Goal: Transaction & Acquisition: Obtain resource

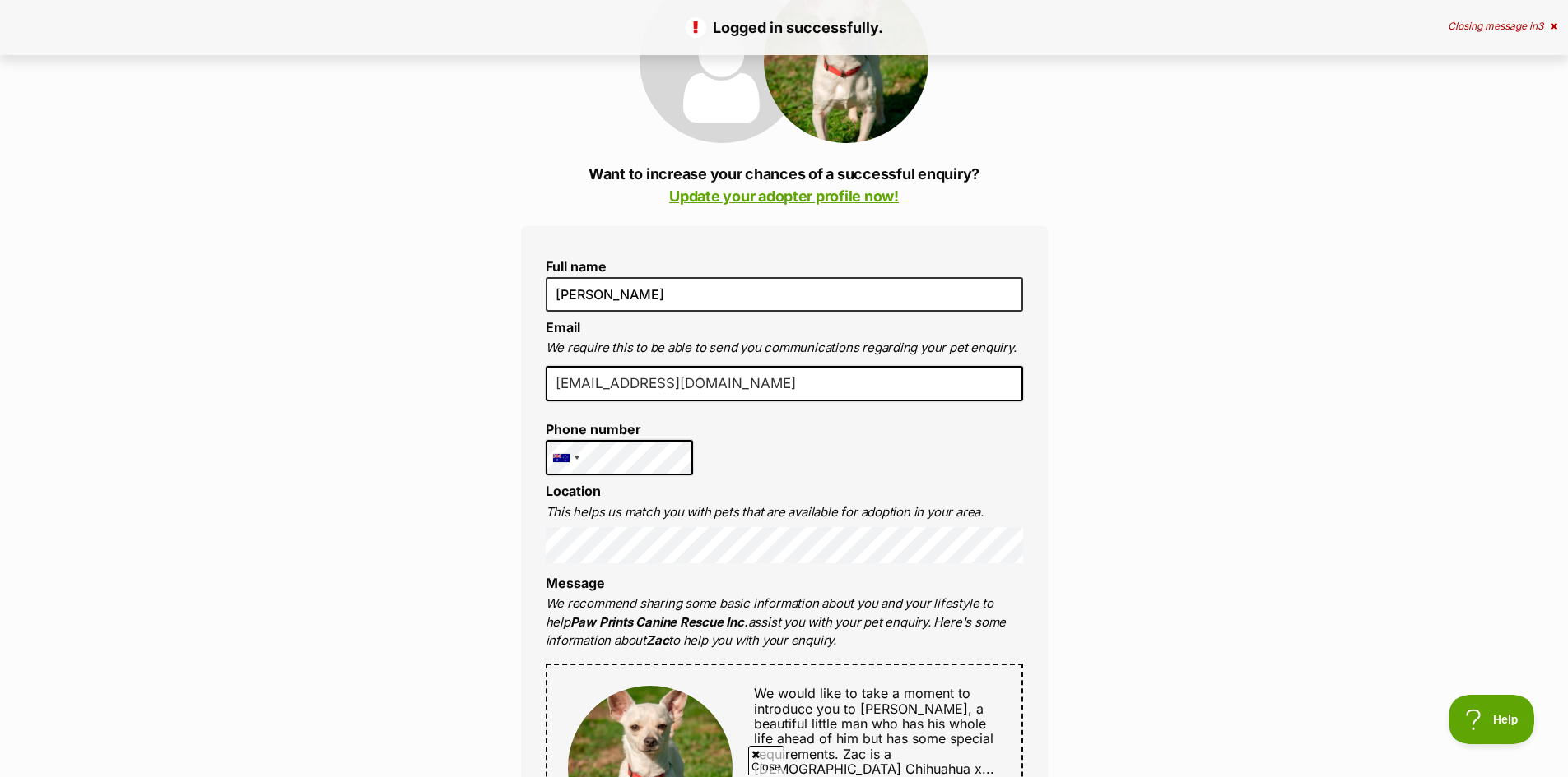
scroll to position [247, 0]
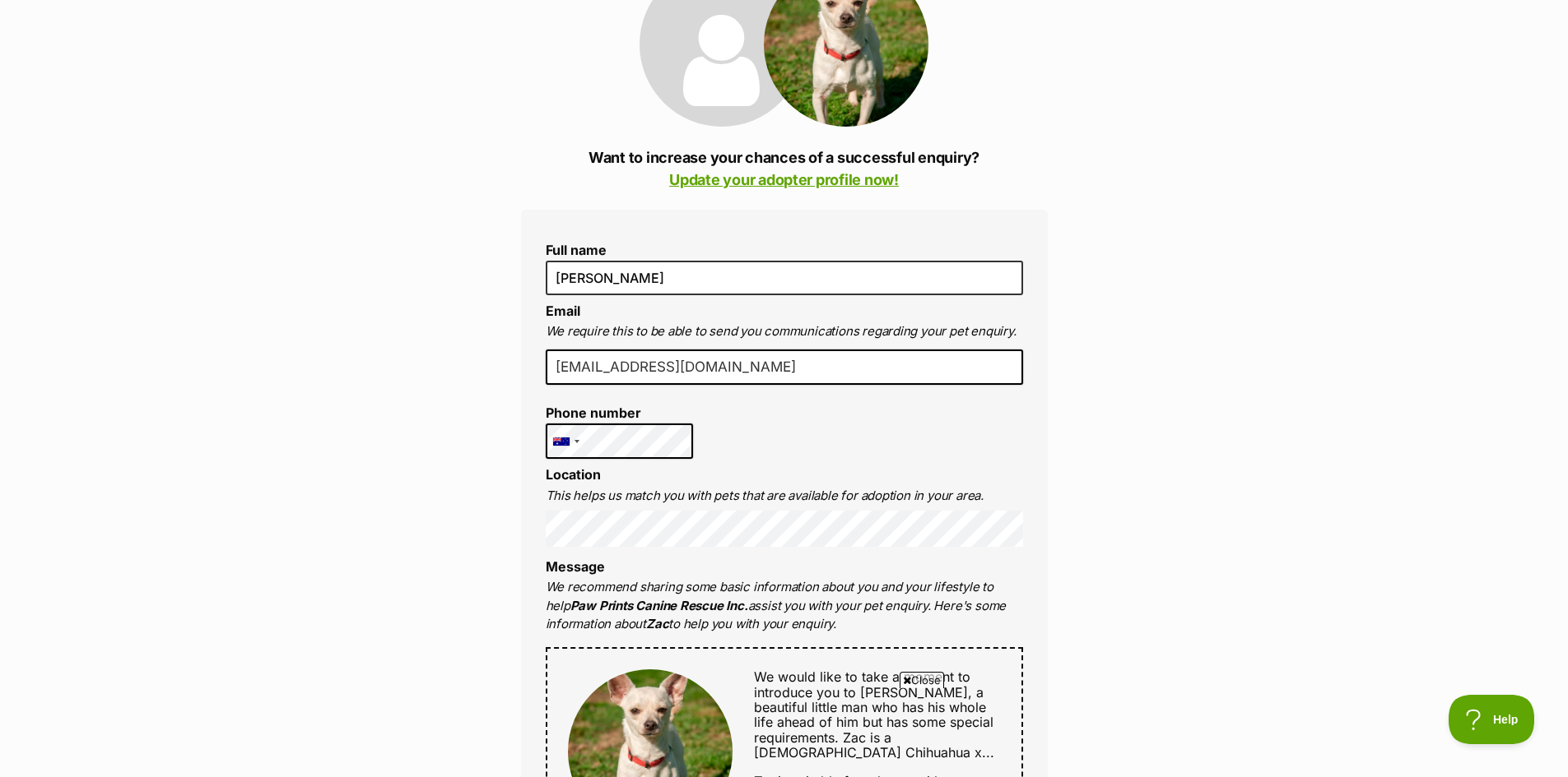
click at [754, 444] on div "Full name Janine Email We require this to be able to send you communications re…" at bounding box center [784, 746] width 527 height 1075
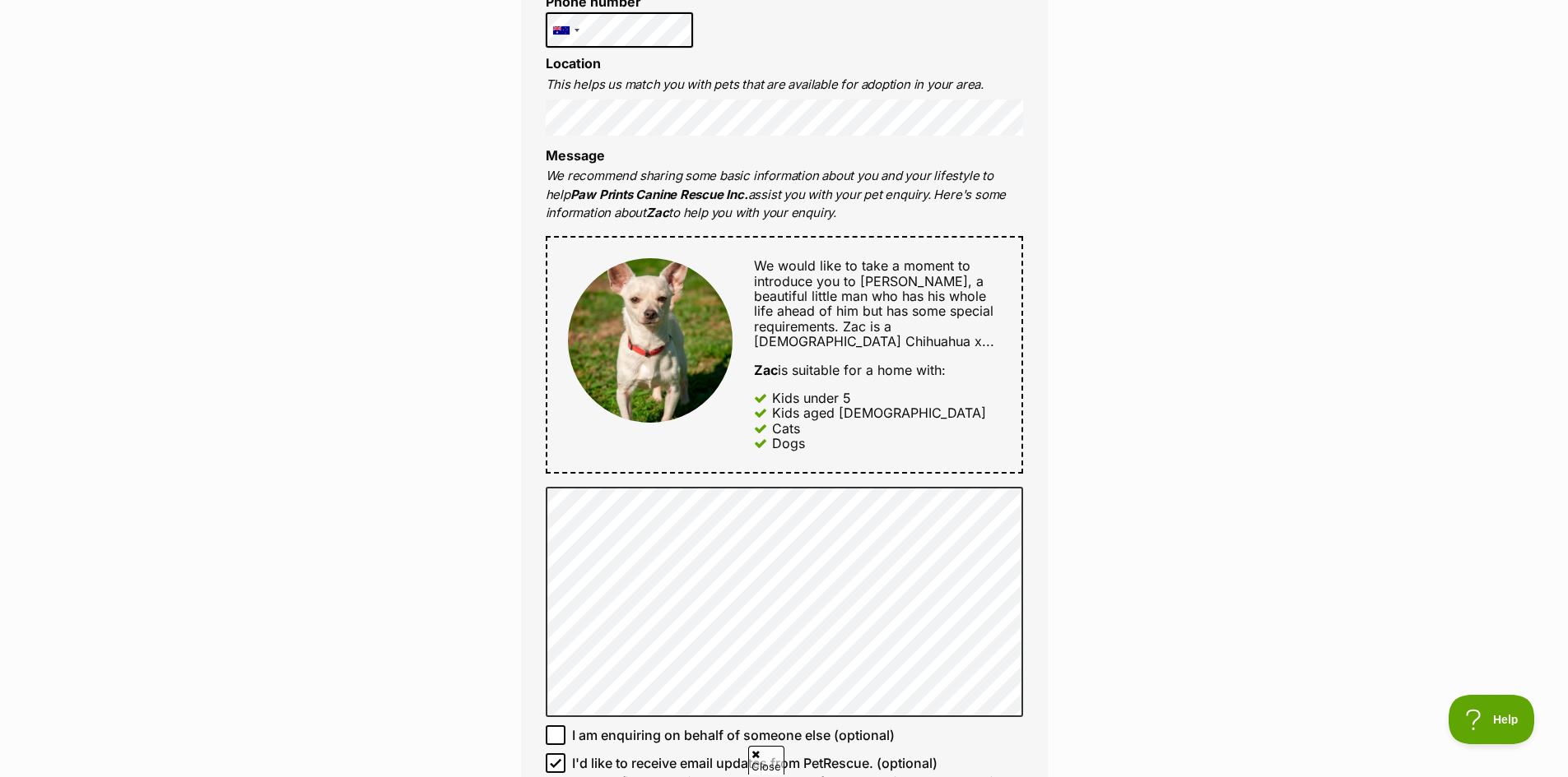
scroll to position [0, 0]
drag, startPoint x: 1333, startPoint y: 182, endPoint x: 1302, endPoint y: 216, distance: 46.0
click at [1333, 182] on div "Enquire about Zac Want to increase your chances of a successful enquiry? Update…" at bounding box center [784, 581] width 1568 height 2180
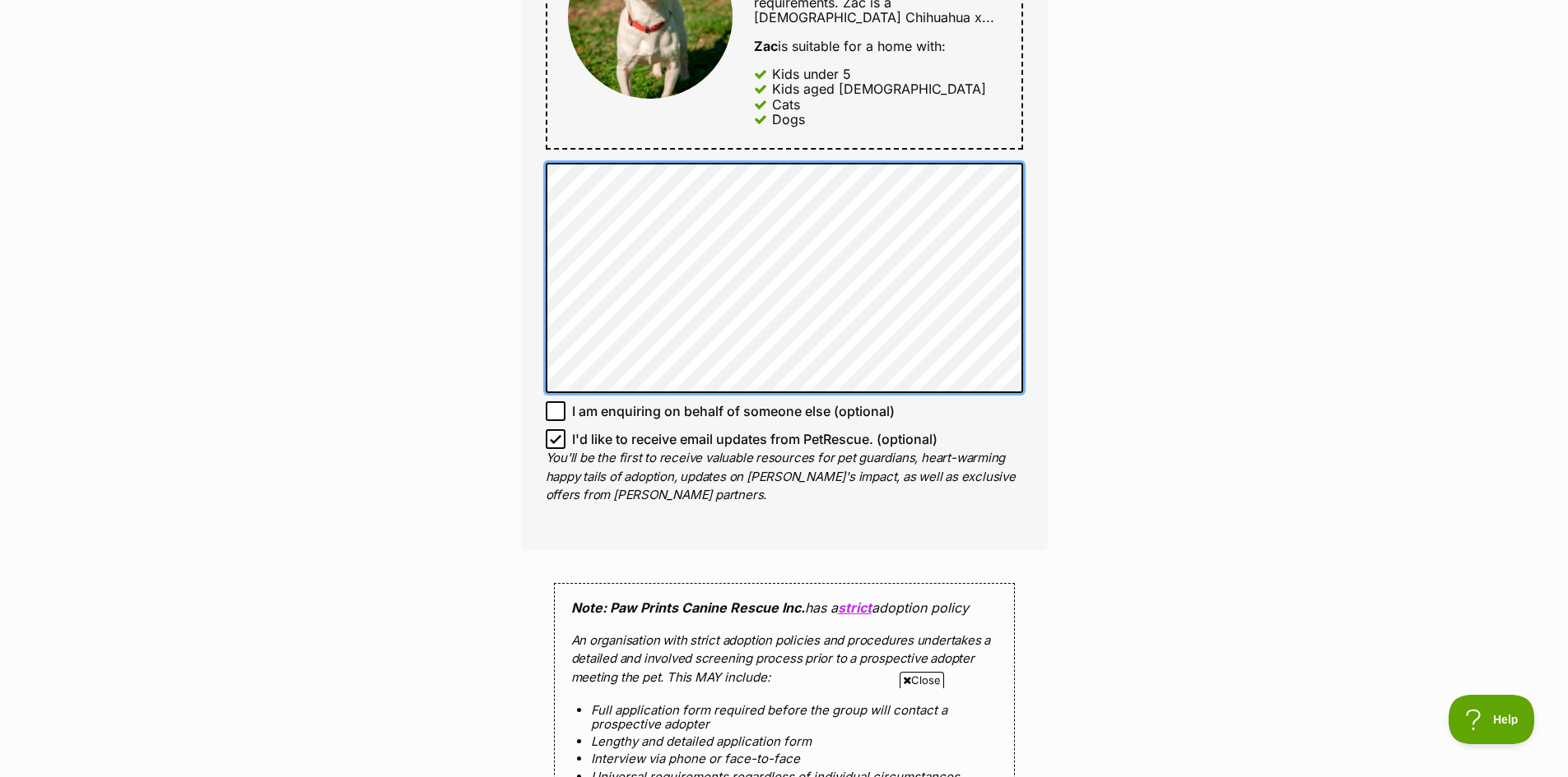
scroll to position [1072, 0]
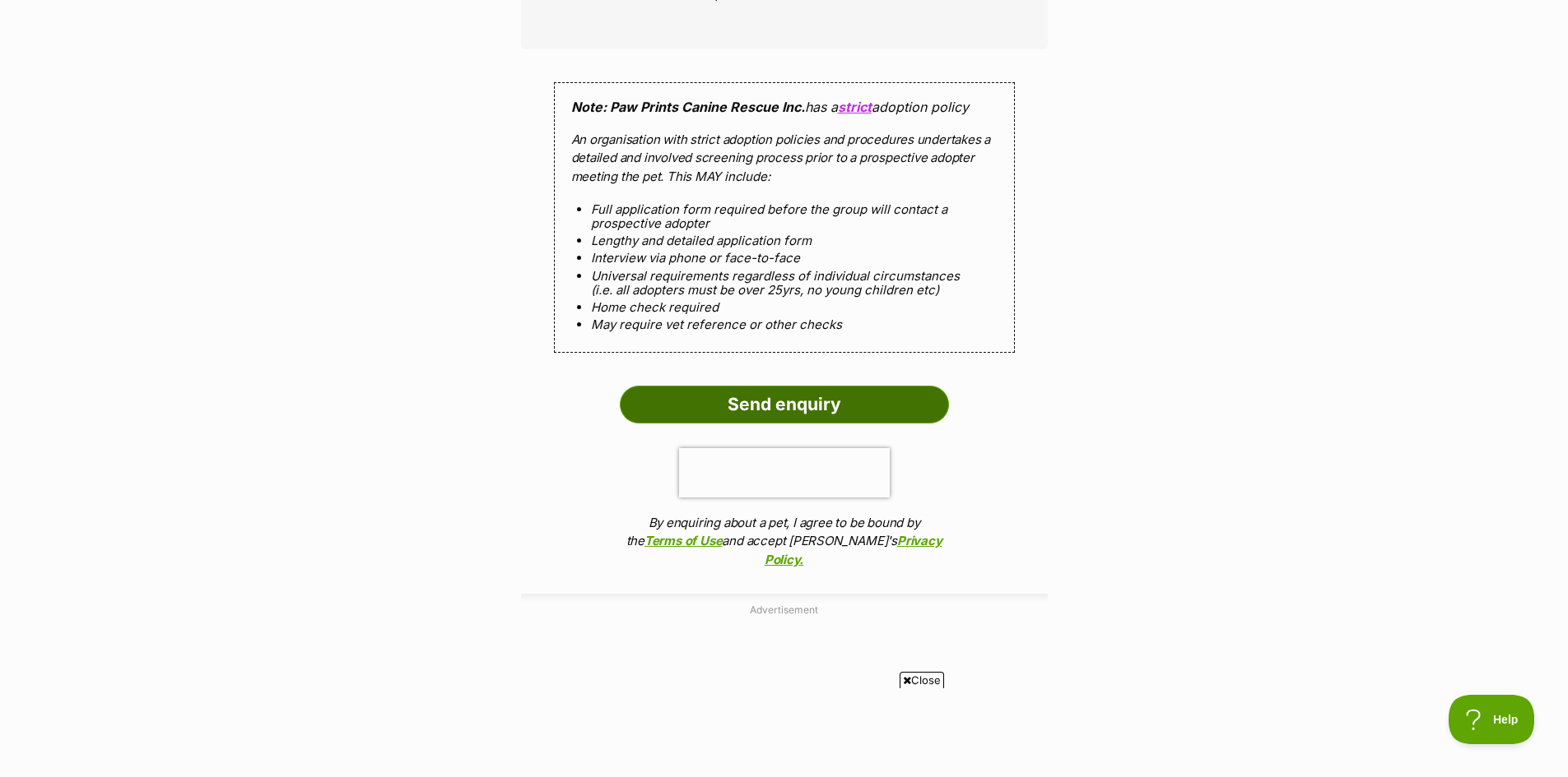
scroll to position [1484, 0]
click at [800, 407] on input "Send enquiry" at bounding box center [784, 404] width 329 height 38
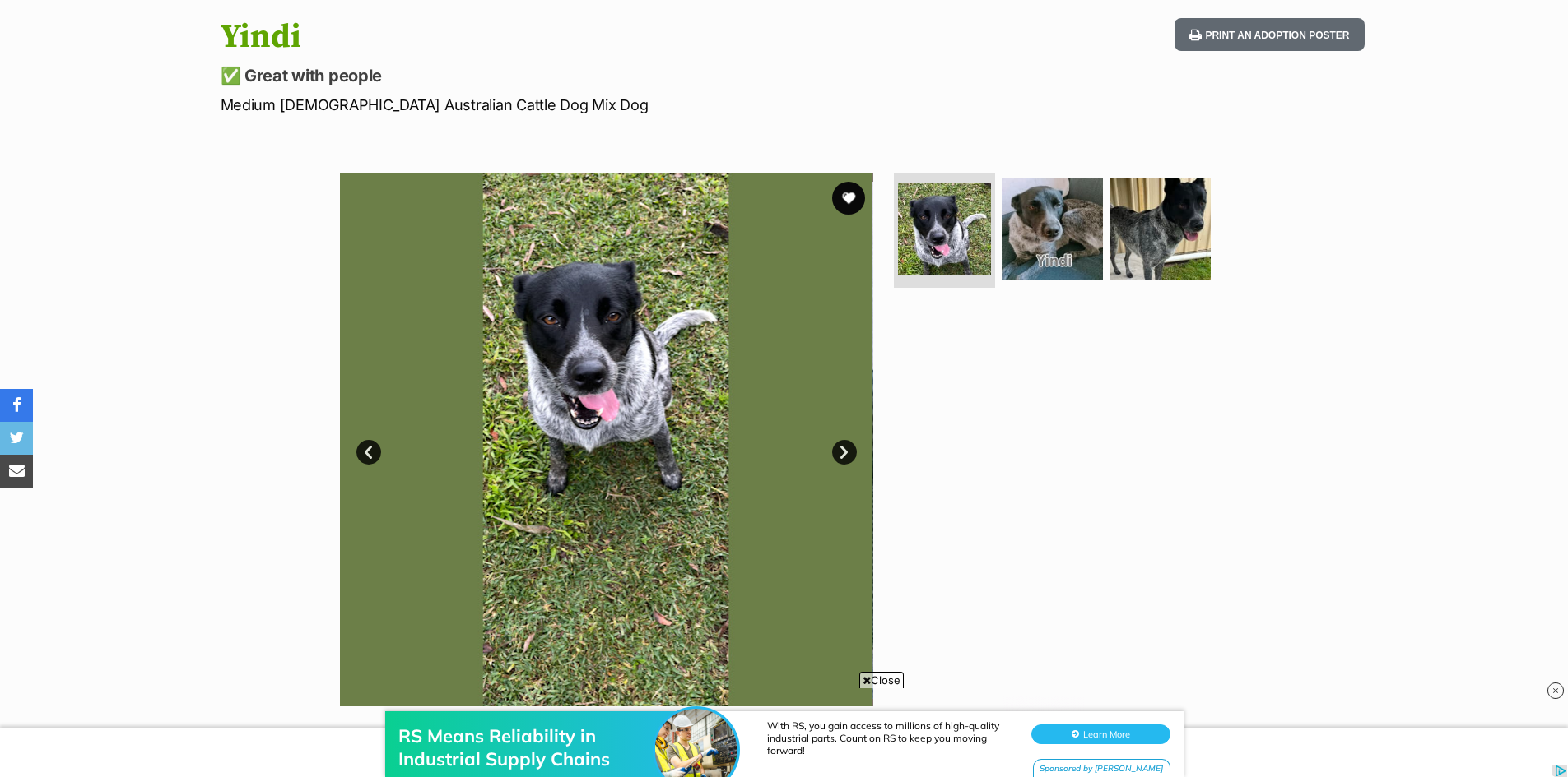
scroll to position [164, 0]
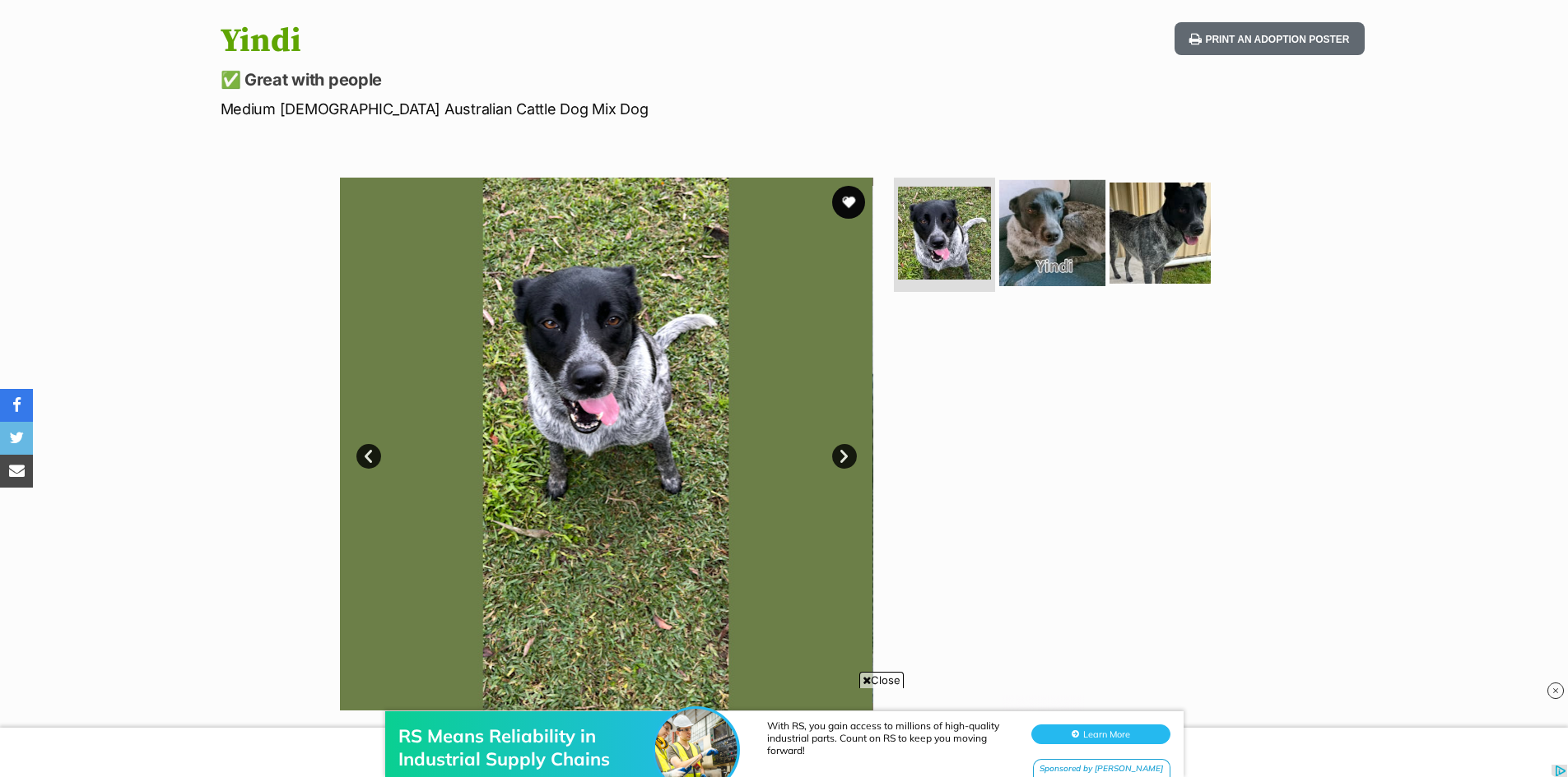
click at [1027, 216] on img at bounding box center [1052, 232] width 106 height 106
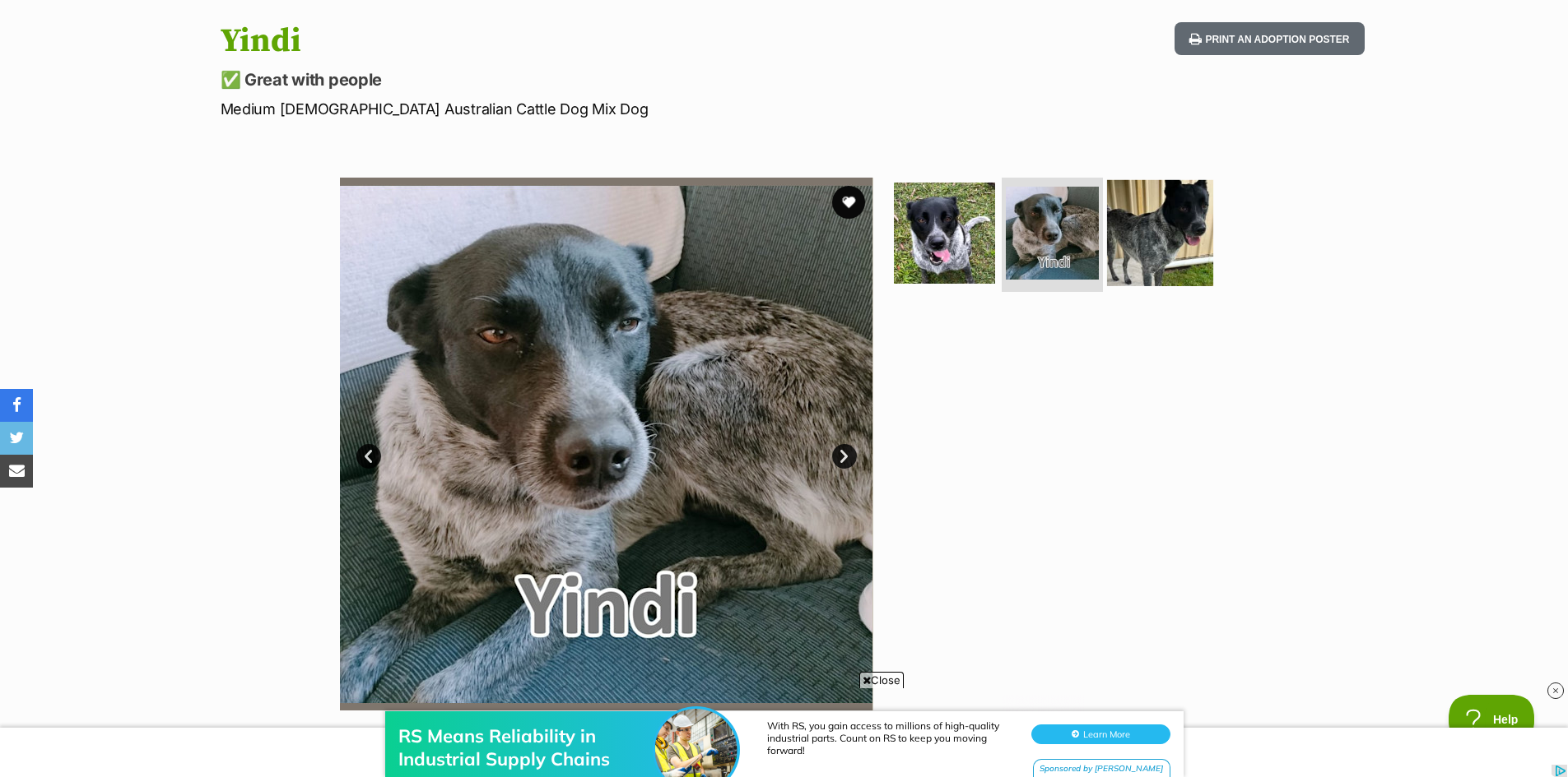
scroll to position [0, 0]
click at [1153, 237] on img at bounding box center [1160, 232] width 106 height 106
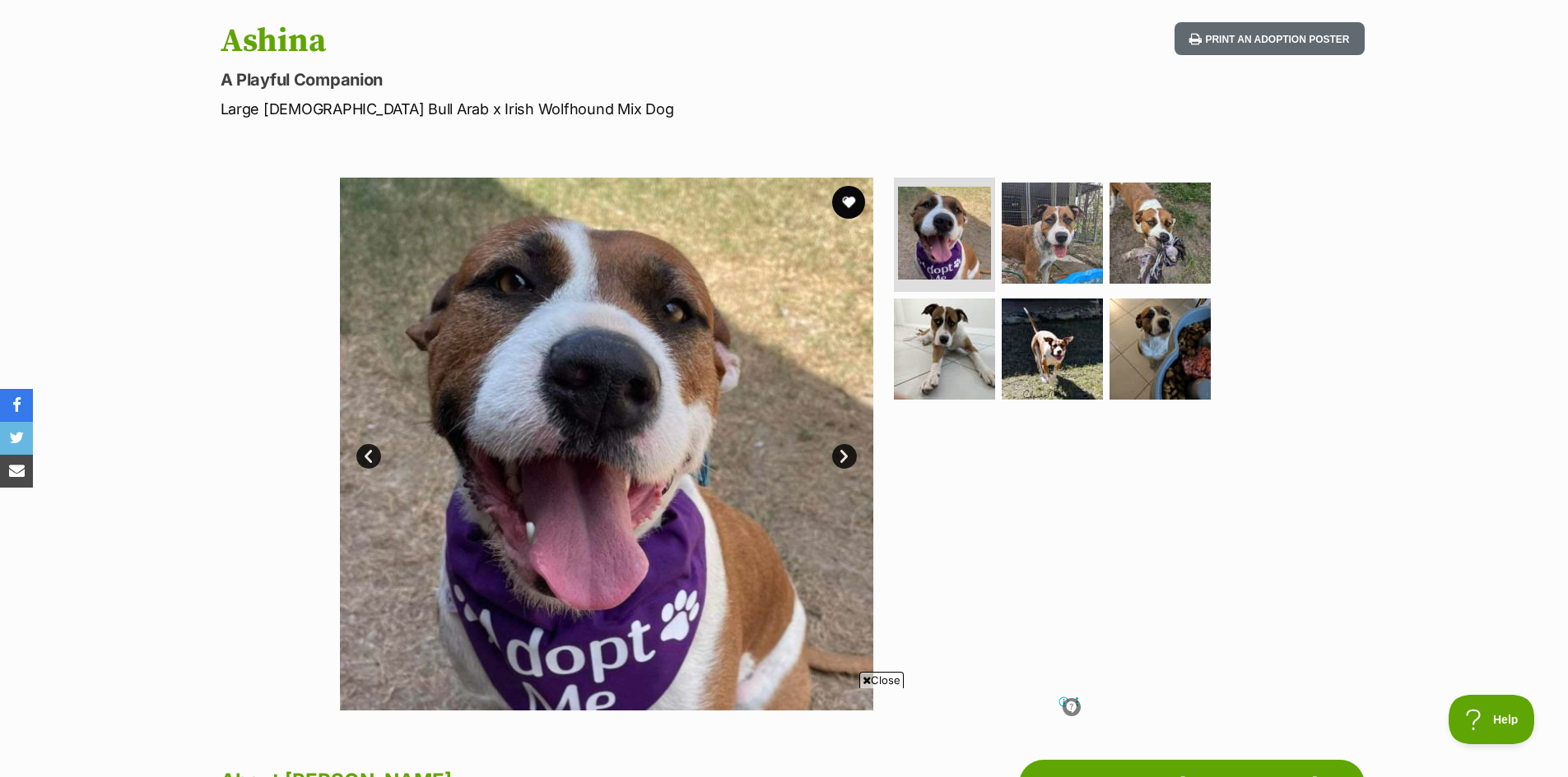
click at [837, 454] on link "Next" at bounding box center [844, 457] width 25 height 25
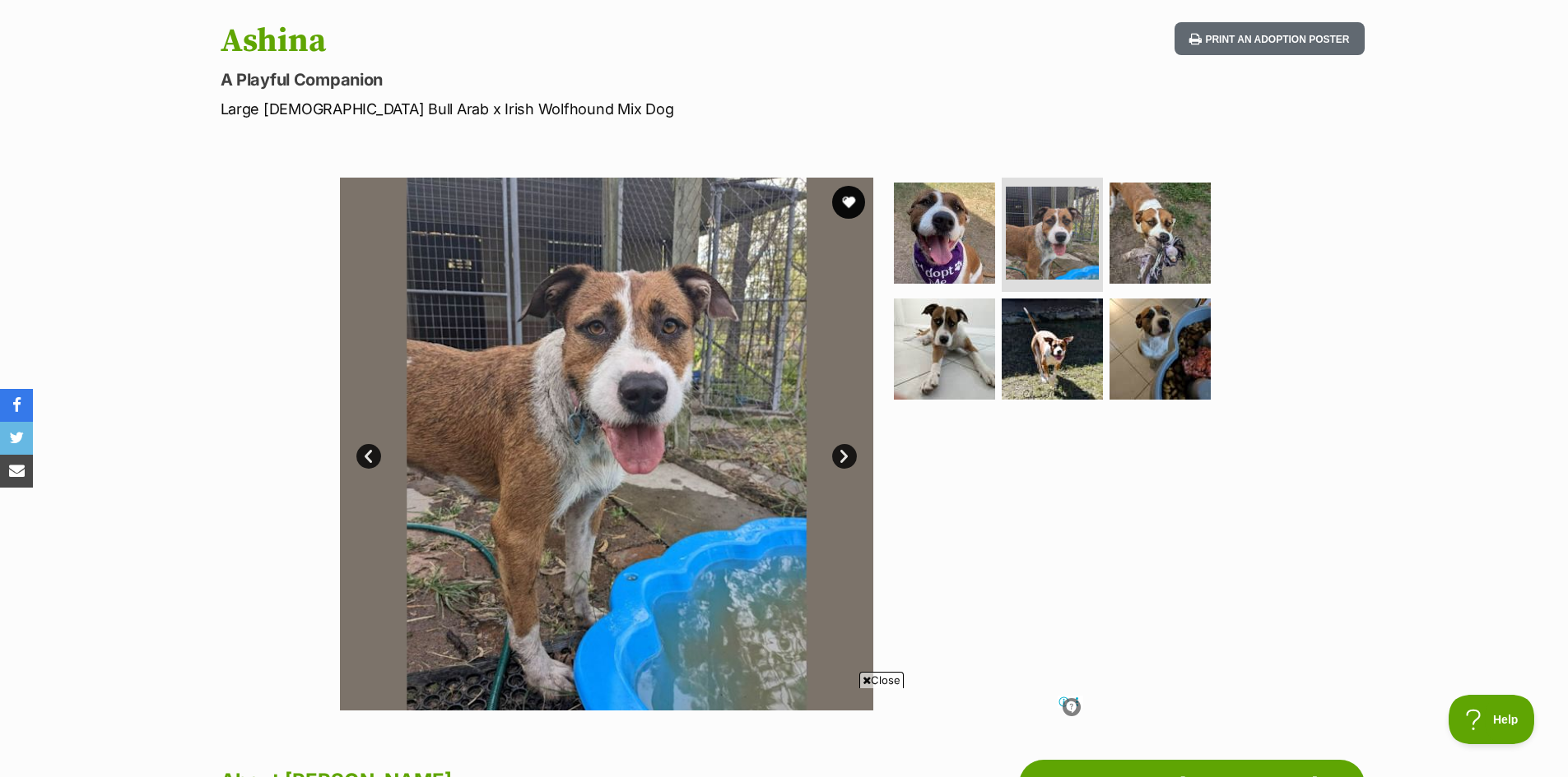
click at [838, 443] on img at bounding box center [606, 444] width 534 height 533
click at [841, 452] on link "Next" at bounding box center [844, 457] width 25 height 25
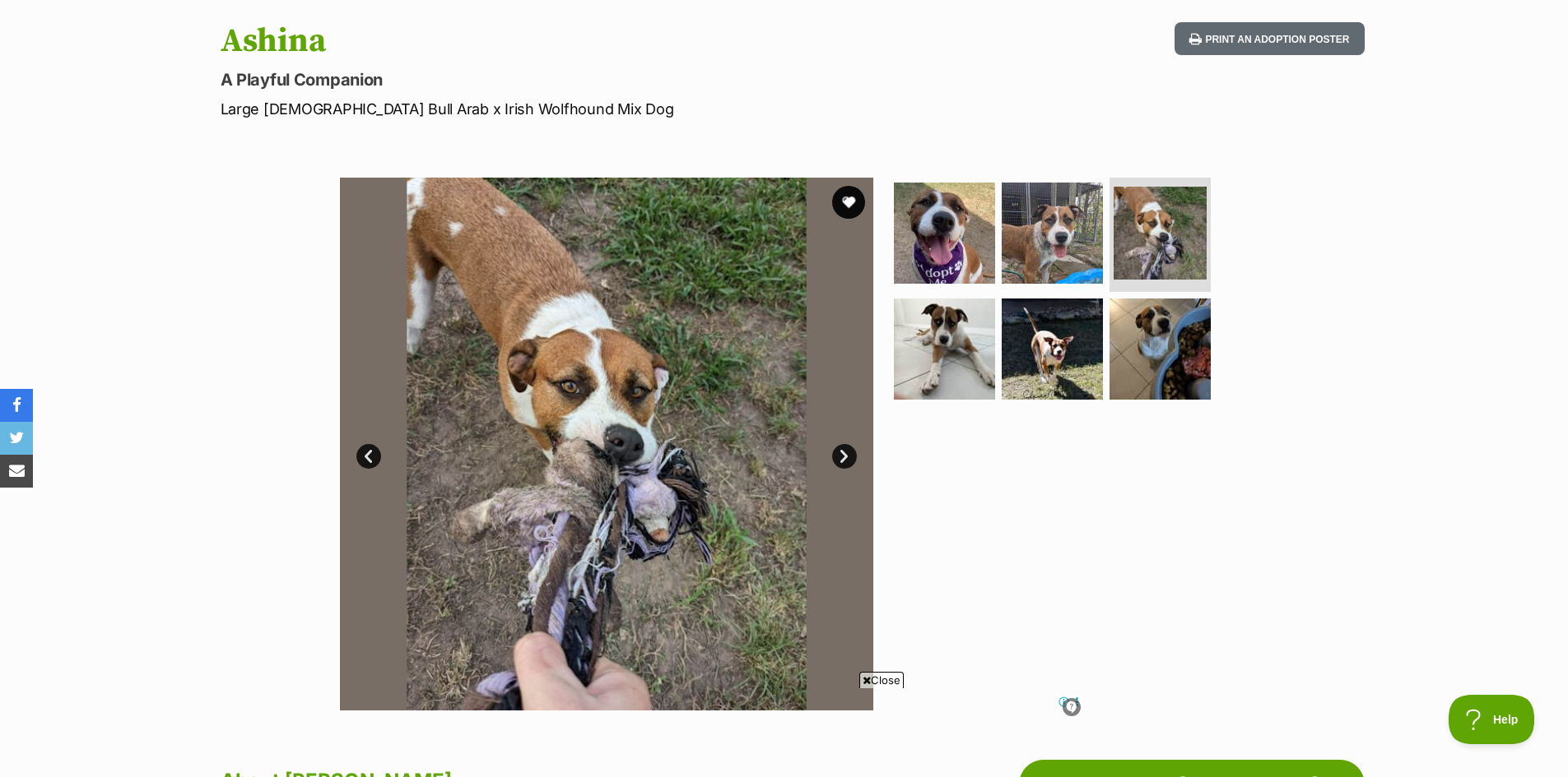
click at [842, 451] on link "Next" at bounding box center [844, 457] width 25 height 25
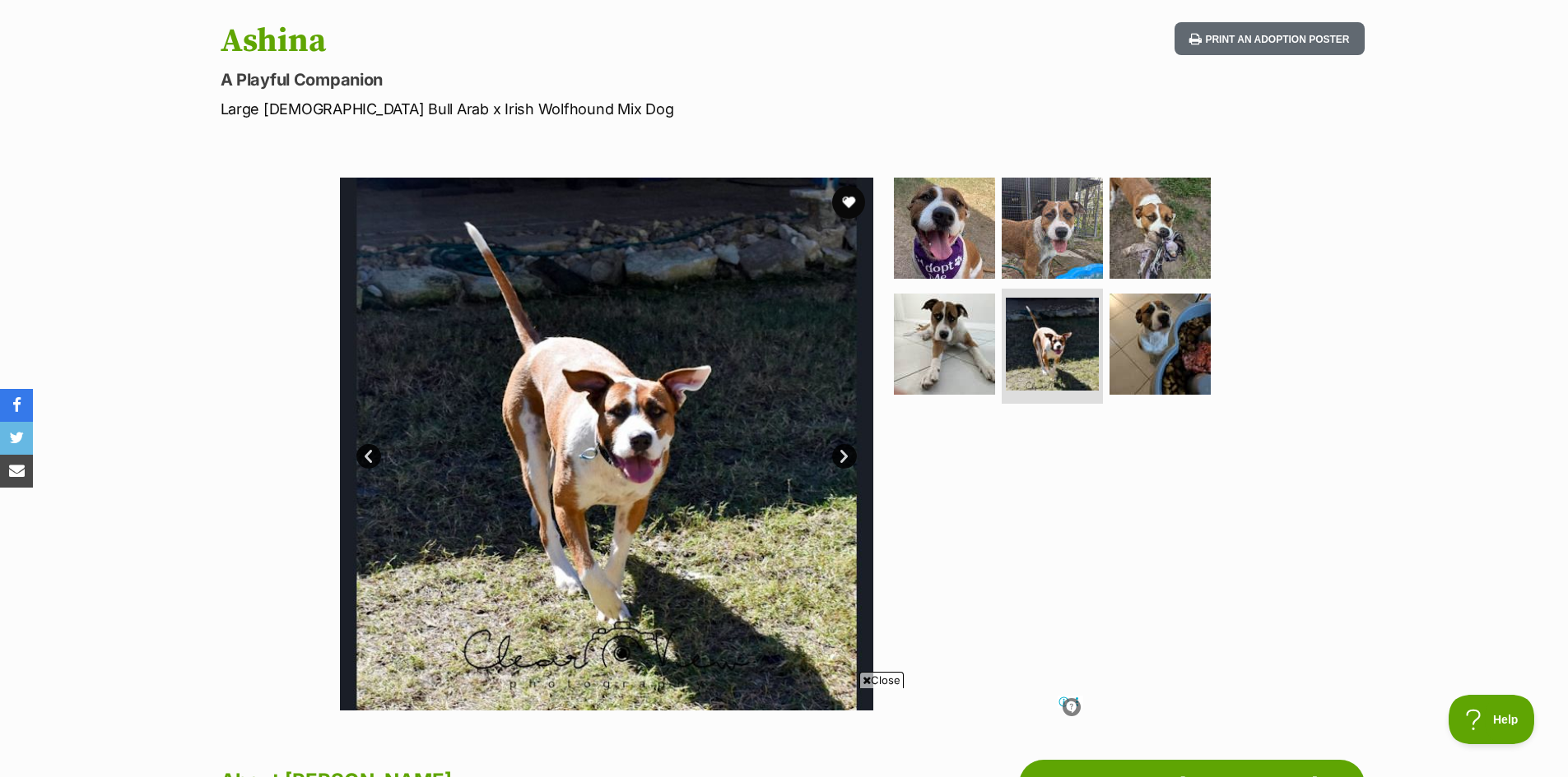
click at [842, 448] on link "Next" at bounding box center [844, 457] width 25 height 25
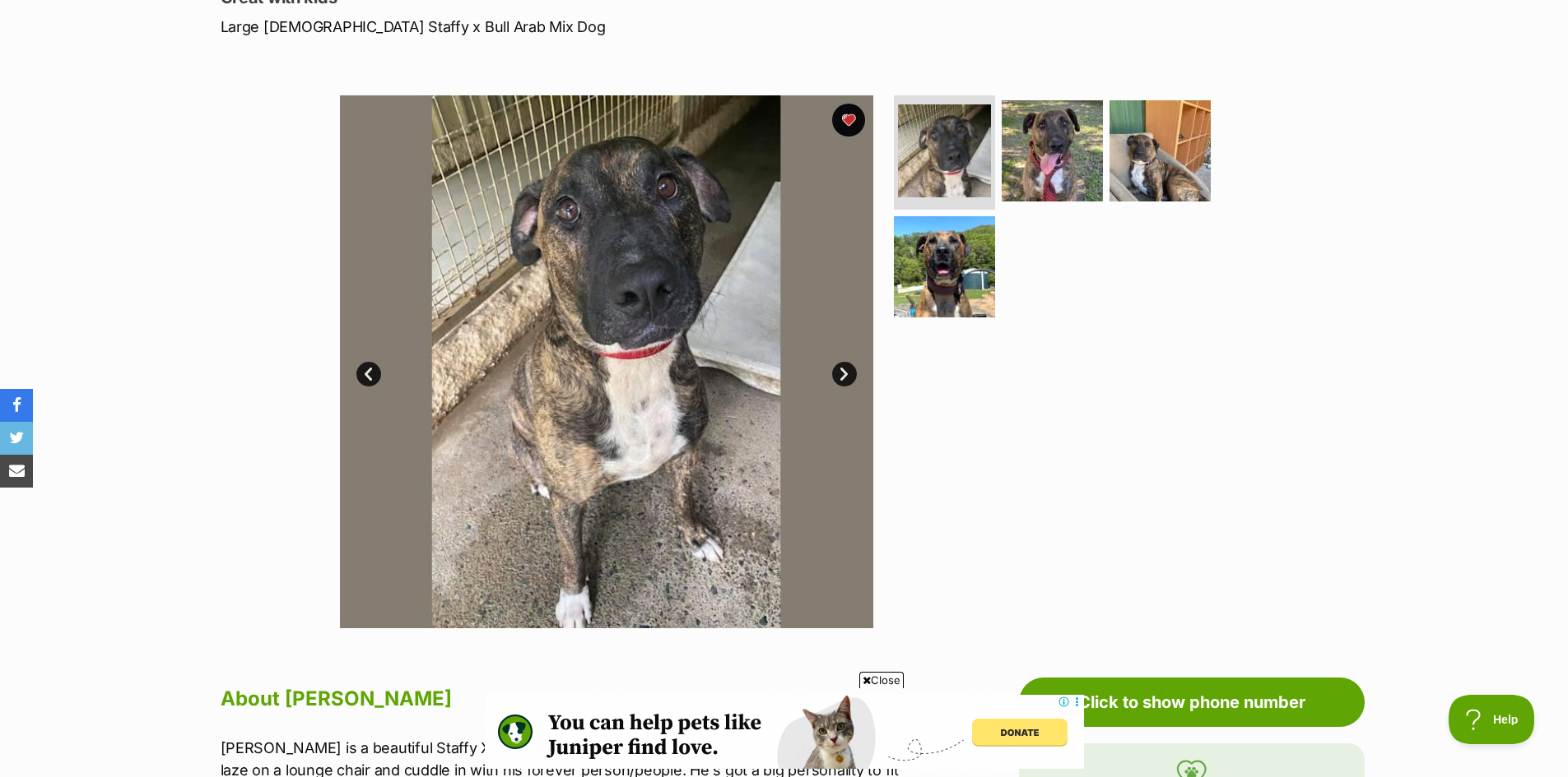
click at [838, 371] on link "Next" at bounding box center [844, 375] width 25 height 25
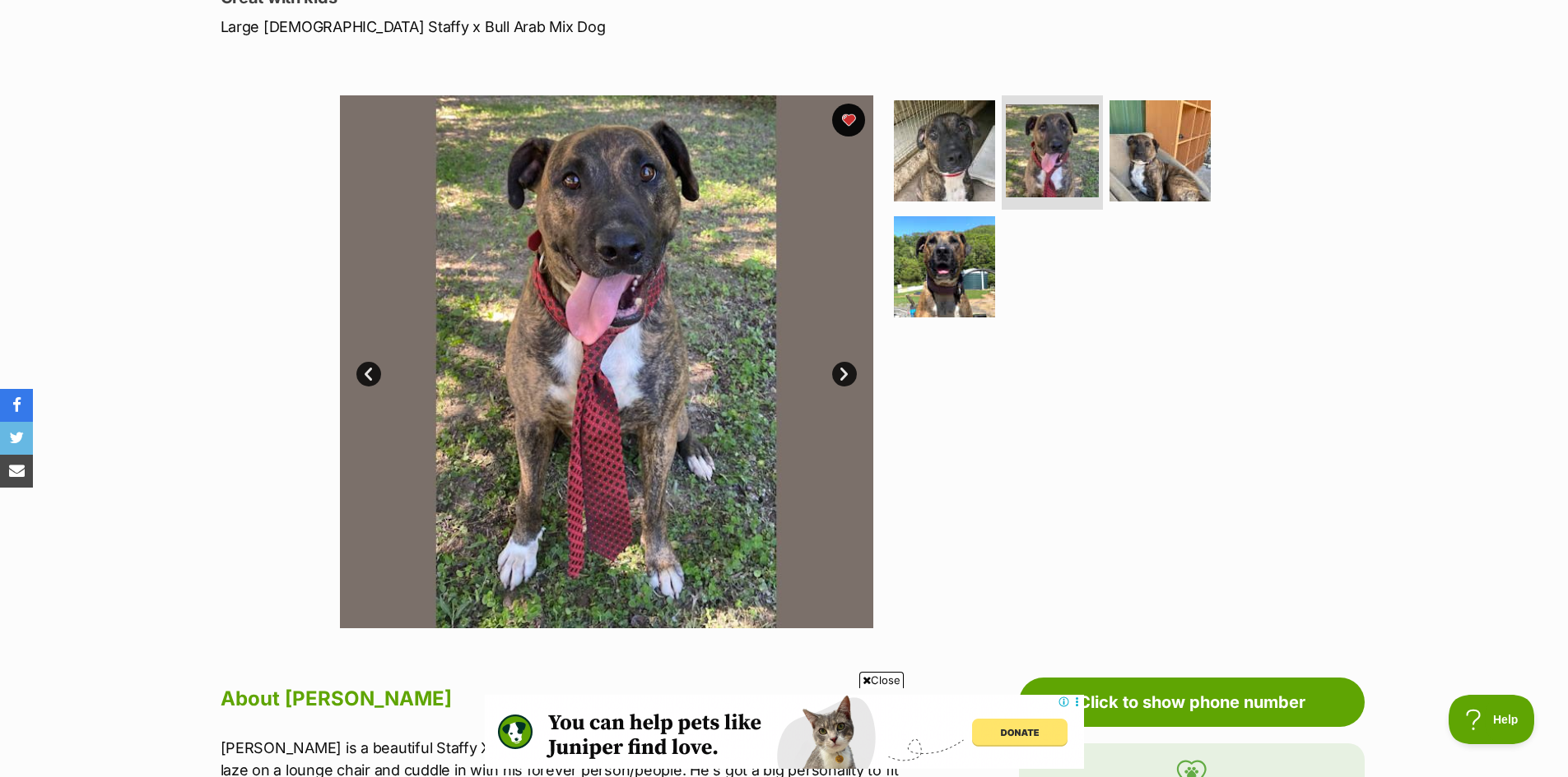
click at [837, 369] on link "Next" at bounding box center [844, 375] width 25 height 25
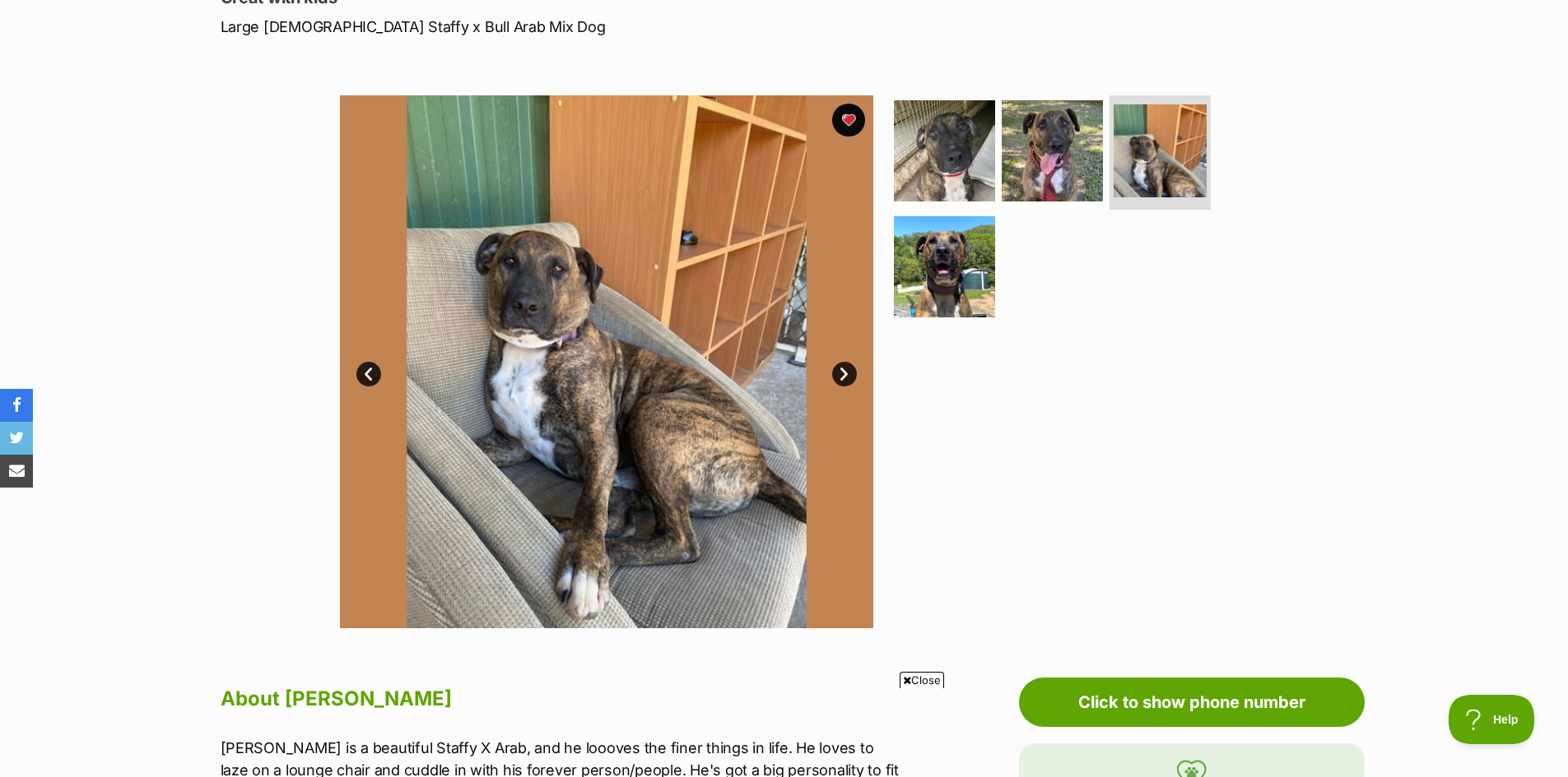
click at [836, 368] on link "Next" at bounding box center [844, 375] width 25 height 25
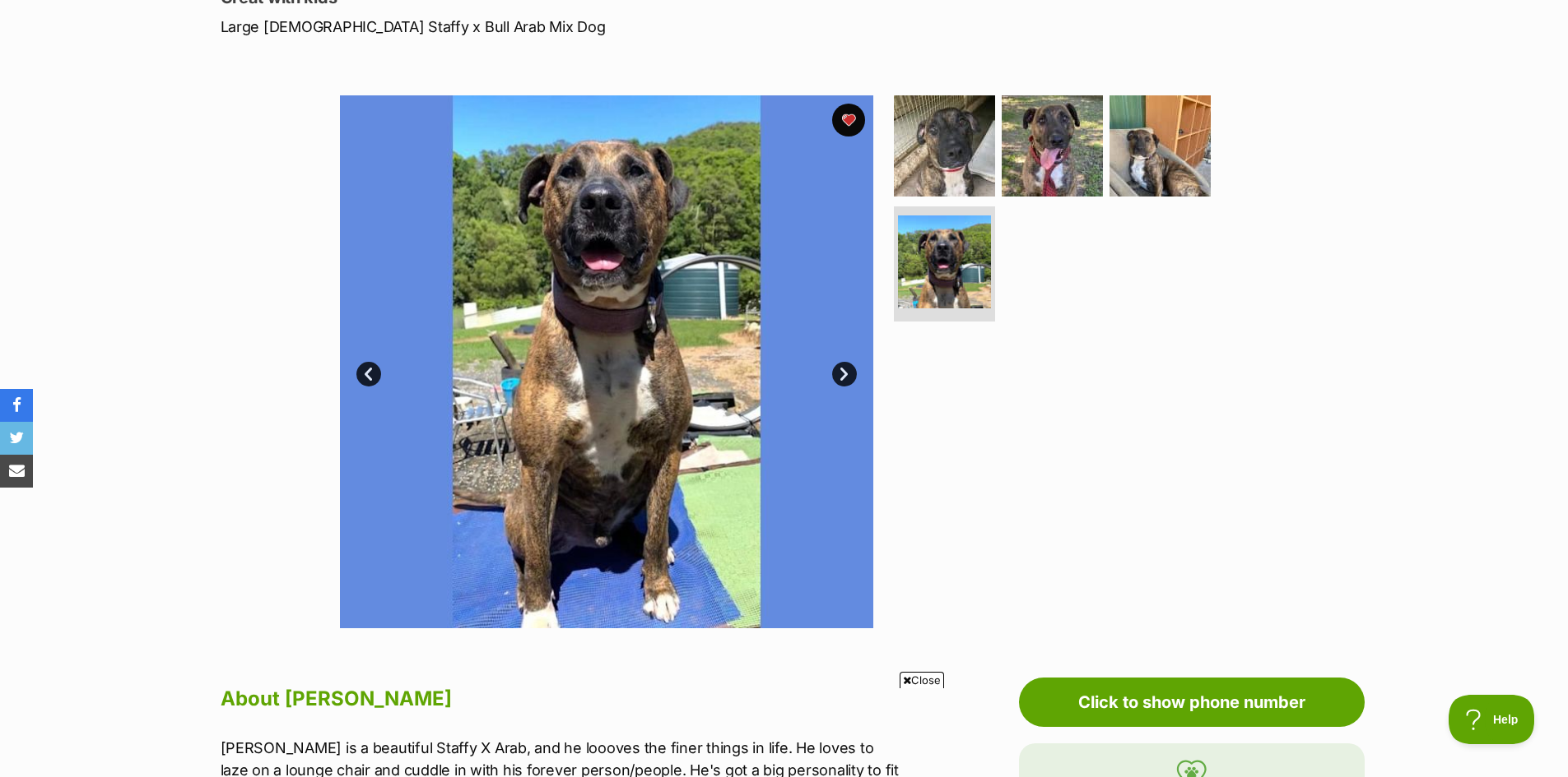
click at [836, 368] on link "Next" at bounding box center [844, 375] width 25 height 25
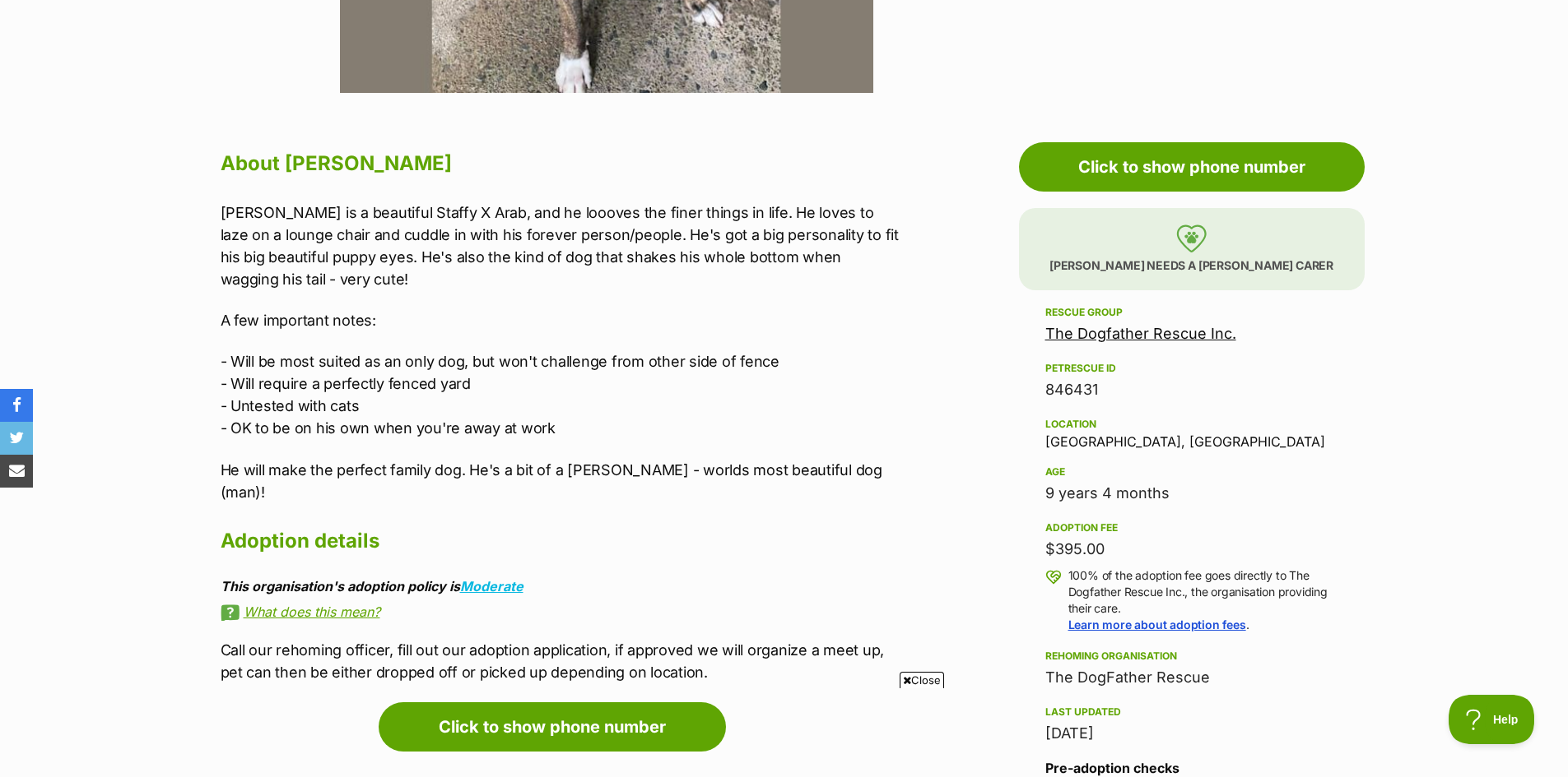
scroll to position [823, 0]
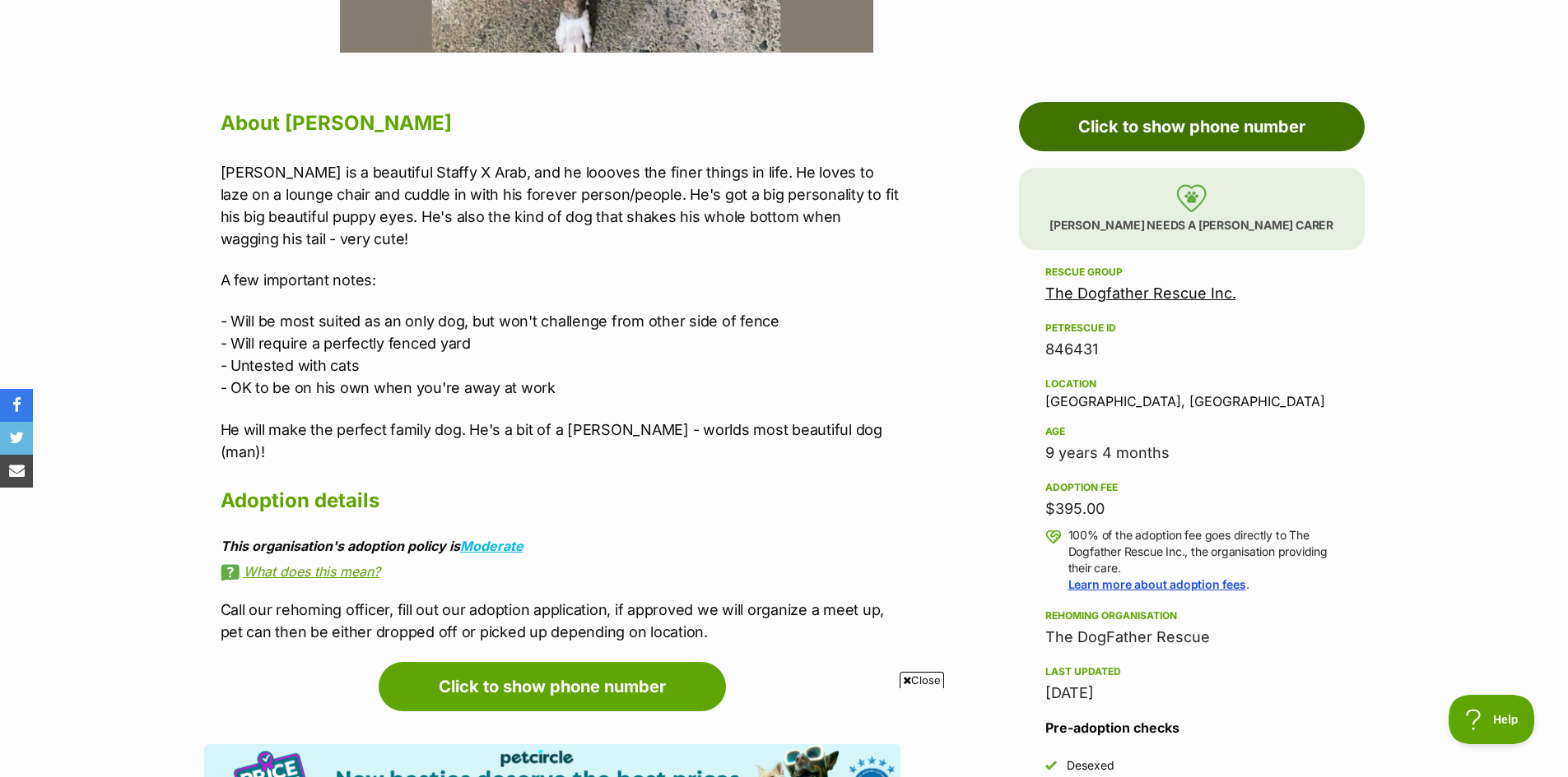
click at [1139, 131] on link "Click to show phone number" at bounding box center [1192, 127] width 346 height 50
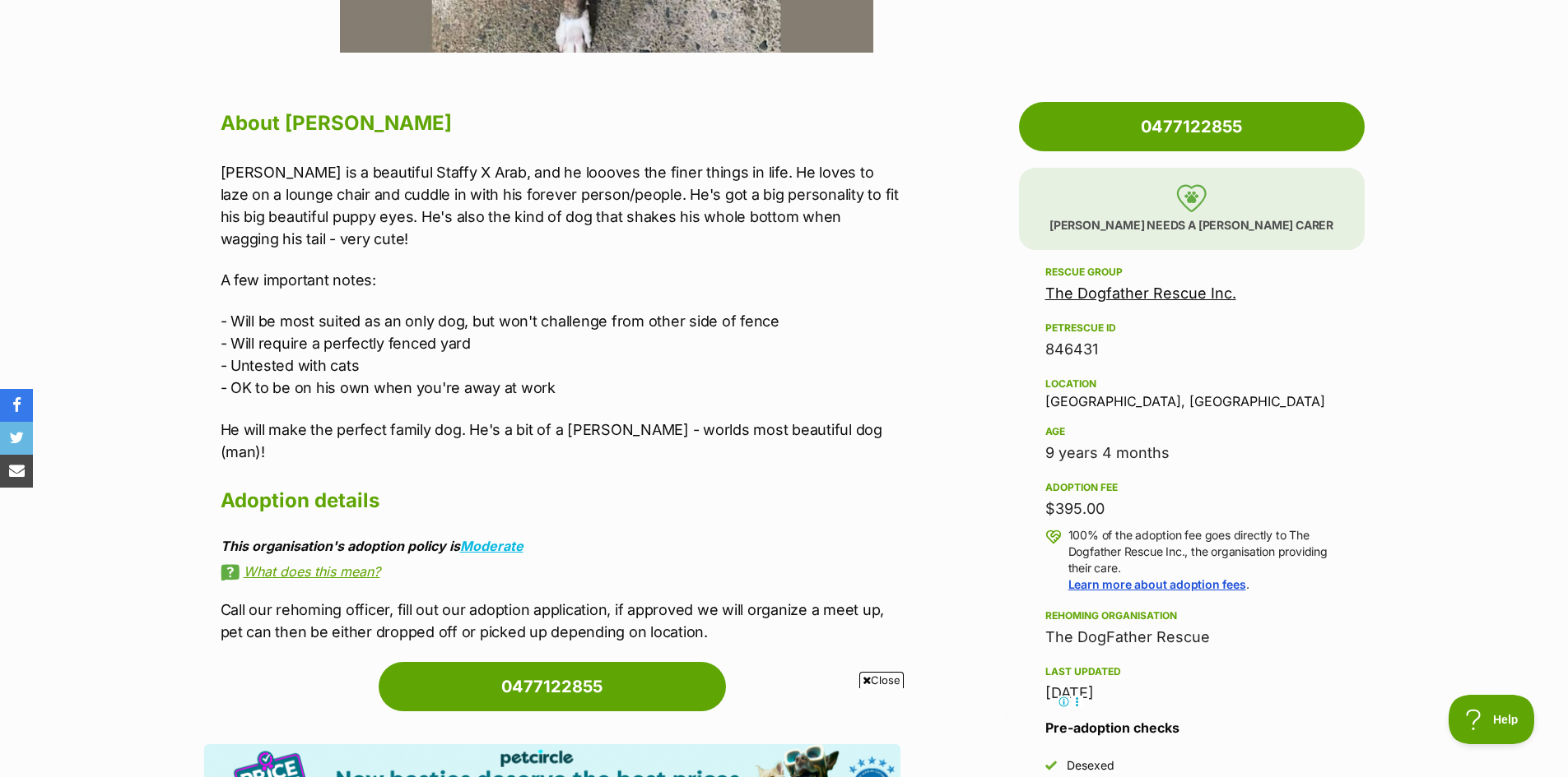
scroll to position [0, 0]
